Goal: Transaction & Acquisition: Purchase product/service

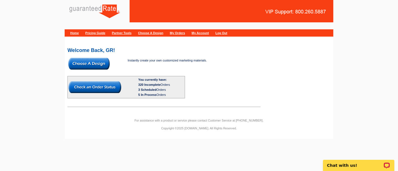
click at [76, 62] on img at bounding box center [88, 64] width 41 height 12
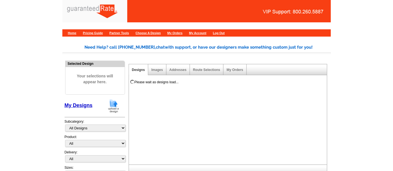
click at [112, 102] on img at bounding box center [113, 106] width 15 height 14
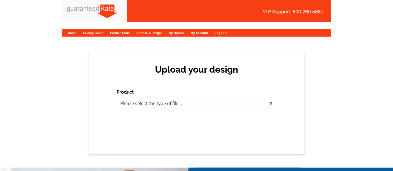
click at [148, 102] on select "Please select the type of file... Postcards Calendars Business Cards Letters an…" at bounding box center [197, 103] width 160 height 11
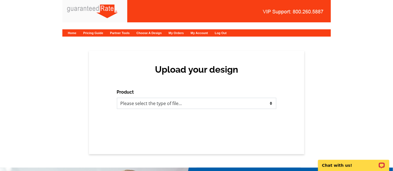
select select "3"
click at [117, 98] on select "Please select the type of file... Postcards Calendars Business Cards Letters an…" at bounding box center [197, 103] width 160 height 11
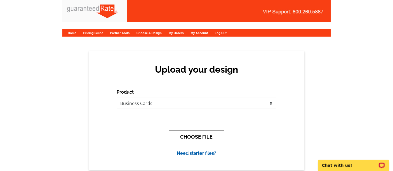
click at [181, 137] on button "CHOOSE FILE" at bounding box center [196, 136] width 55 height 13
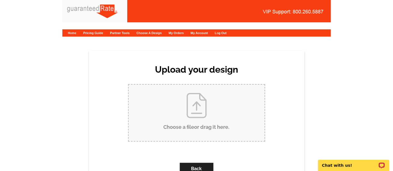
click at [180, 105] on input "Choose a file or drag it here ." at bounding box center [197, 113] width 136 height 57
type input "C:\fakepath\Ryan Proffitt business card proof.pdf"
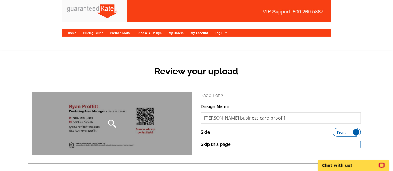
click at [143, 125] on div "search" at bounding box center [112, 124] width 160 height 62
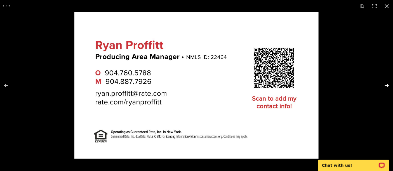
click at [385, 84] on button at bounding box center [384, 86] width 20 height 28
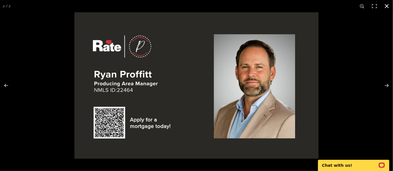
click at [387, 3] on button at bounding box center [387, 6] width 12 height 12
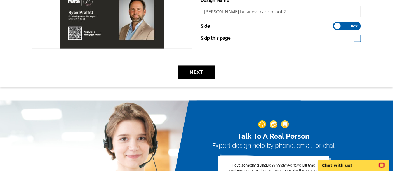
scroll to position [186, 0]
click at [193, 70] on button "Next" at bounding box center [197, 72] width 36 height 13
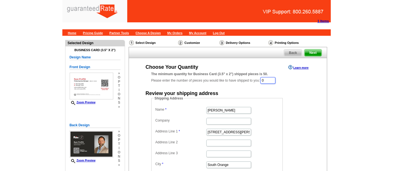
click at [274, 81] on input "0" at bounding box center [268, 80] width 15 height 7
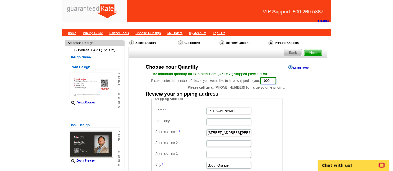
type input "1000"
click at [227, 112] on input "Vanessa Pollock" at bounding box center [229, 111] width 45 height 7
type input "[PERSON_NAME]"
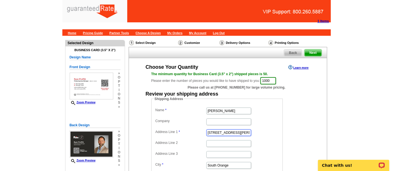
drag, startPoint x: 240, startPoint y: 133, endPoint x: 191, endPoint y: 132, distance: 49.8
click at [191, 132] on dl "Name Ryan Proffitt Company Address Line 1 350 Tillou Rd Address Line 2 Address …" at bounding box center [217, 148] width 126 height 85
paste input "52 Bay Island Cir"
type input "[STREET_ADDRESS]"
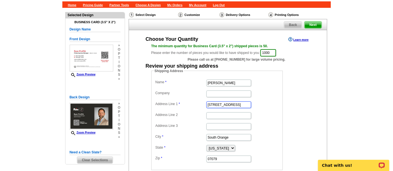
scroll to position [31, 0]
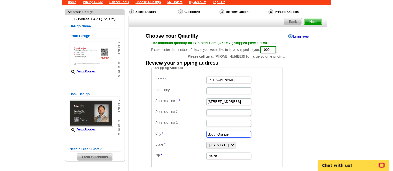
drag, startPoint x: 236, startPoint y: 133, endPoint x: 189, endPoint y: 134, distance: 47.3
click at [189, 134] on dl "Name Ryan Proffitt Company Address Line 1 3552 Bay Island Cir Address Line 2 Ad…" at bounding box center [217, 117] width 126 height 85
paste input "Jacksonville Beach"
type input "Jacksonville Beach"
click at [217, 143] on select "Alabama Alaska Arizona Arkansas California Colorado Connecticut District of Col…" at bounding box center [221, 145] width 29 height 6
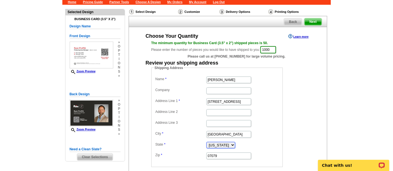
select select "FL"
click at [207, 142] on select "Alabama Alaska Arizona Arkansas California Colorado Connecticut District of Col…" at bounding box center [221, 145] width 29 height 6
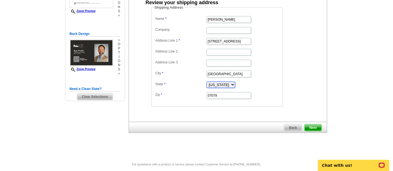
scroll to position [93, 0]
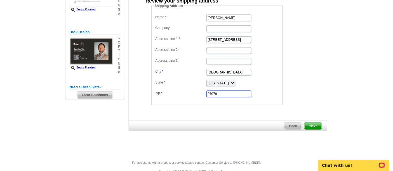
drag, startPoint x: 217, startPoint y: 90, endPoint x: 186, endPoint y: 87, distance: 30.9
click at [186, 87] on dl "Name Ryan Proffitt Company Address Line 1 3552 Bay Island Cir Address Line 2 Ad…" at bounding box center [217, 55] width 126 height 85
paste input "32250"
type input "32250"
click at [280, 82] on dd "Alabama Alaska Arizona Arkansas California Colorado Connecticut District of Col…" at bounding box center [217, 83] width 126 height 8
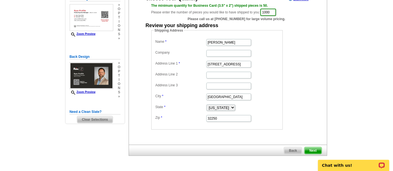
scroll to position [62, 0]
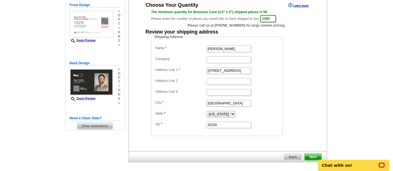
click at [313, 154] on span "Next" at bounding box center [313, 157] width 17 height 7
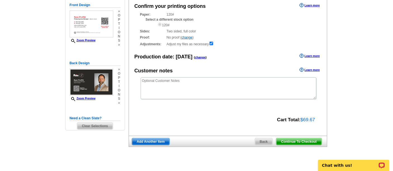
click at [306, 143] on span "Continue To Checkout" at bounding box center [299, 142] width 45 height 7
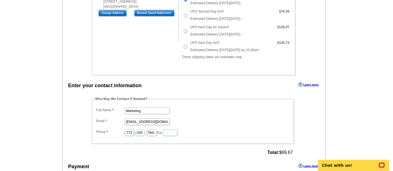
scroll to position [217, 0]
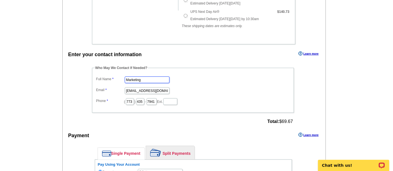
click at [133, 77] on input "Marketing" at bounding box center [147, 80] width 45 height 7
type input "[PERSON_NAME]"
click at [136, 89] on input "marketing@guaranteedrate.com" at bounding box center [147, 91] width 45 height 7
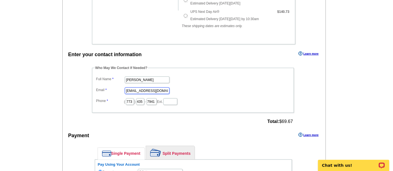
click at [136, 89] on input "marketing@guaranteedrate.com" at bounding box center [147, 91] width 45 height 7
type input "ally.adkison@rate.com"
click at [130, 99] on input "773" at bounding box center [130, 102] width 8 height 7
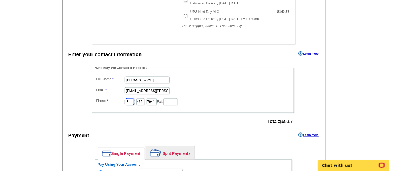
type input "312"
click at [144, 99] on input "435" at bounding box center [140, 102] width 8 height 7
type input "252"
click at [157, 100] on input "7941" at bounding box center [152, 102] width 10 height 7
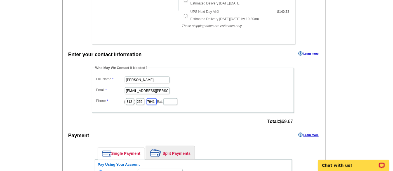
click at [157, 100] on input "7941" at bounding box center [152, 102] width 10 height 7
type input "2423"
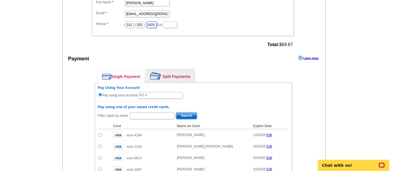
scroll to position [311, 0]
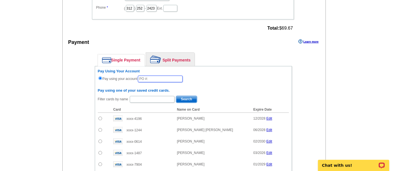
click at [155, 77] on input "text" at bounding box center [160, 79] width 45 height 7
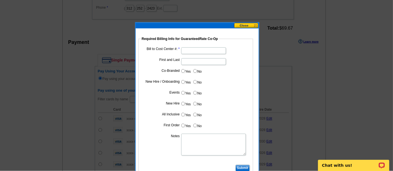
type input "82025_0243_AA"
click at [197, 50] on input "Bill to Cost Center #:" at bounding box center [203, 51] width 45 height 7
type input "5272"
click at [190, 64] on input "First and Last" at bounding box center [203, 61] width 45 height 7
type input "[PERSON_NAME]"
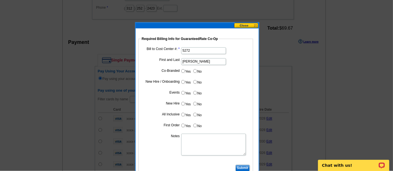
click at [196, 70] on input "No" at bounding box center [195, 71] width 4 height 4
radio input "true"
click at [183, 81] on input "Yes" at bounding box center [183, 82] width 4 height 4
radio input "true"
click at [197, 92] on label "No" at bounding box center [197, 93] width 9 height 6
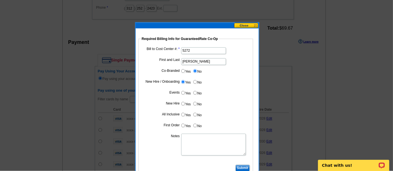
click at [197, 92] on input "No" at bounding box center [195, 93] width 4 height 4
radio input "true"
click at [183, 103] on input "Yes" at bounding box center [183, 104] width 4 height 4
radio input "true"
click at [195, 114] on input "No" at bounding box center [195, 115] width 4 height 4
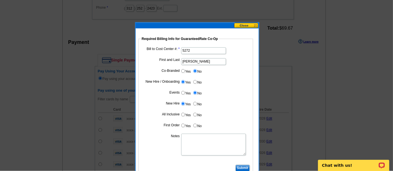
radio input "true"
drag, startPoint x: 183, startPoint y: 125, endPoint x: 188, endPoint y: 132, distance: 8.6
click at [183, 125] on input "Yes" at bounding box center [183, 126] width 4 height 4
radio input "true"
click at [189, 136] on textarea "Notes" at bounding box center [213, 145] width 65 height 22
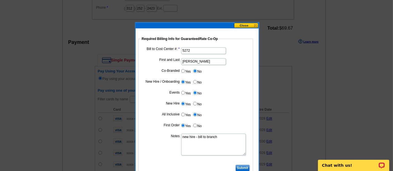
scroll to position [342, 0]
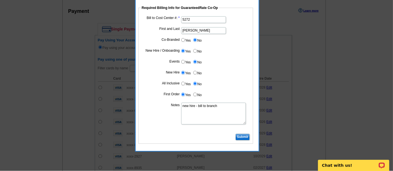
type textarea "new hire - bill to branch"
click at [242, 135] on input "Submit" at bounding box center [243, 137] width 14 height 7
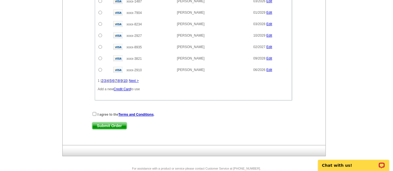
scroll to position [466, 0]
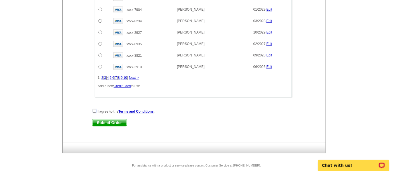
click at [94, 109] on input "checkbox" at bounding box center [95, 111] width 4 height 4
checkbox input "true"
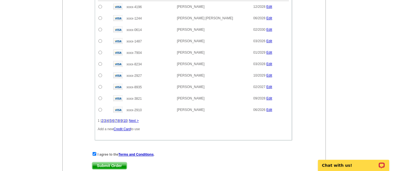
scroll to position [478, 0]
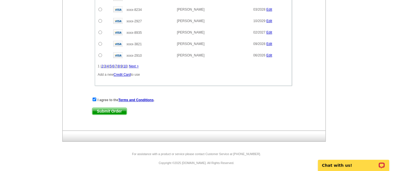
click at [107, 108] on span "Submit Order" at bounding box center [109, 111] width 34 height 7
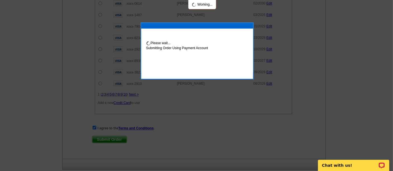
scroll to position [506, 0]
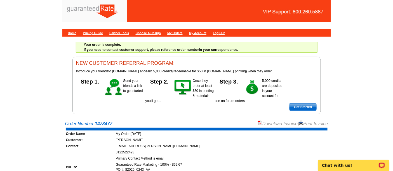
click at [280, 121] on link "Download Invoice" at bounding box center [278, 123] width 40 height 5
